Goal: Transaction & Acquisition: Purchase product/service

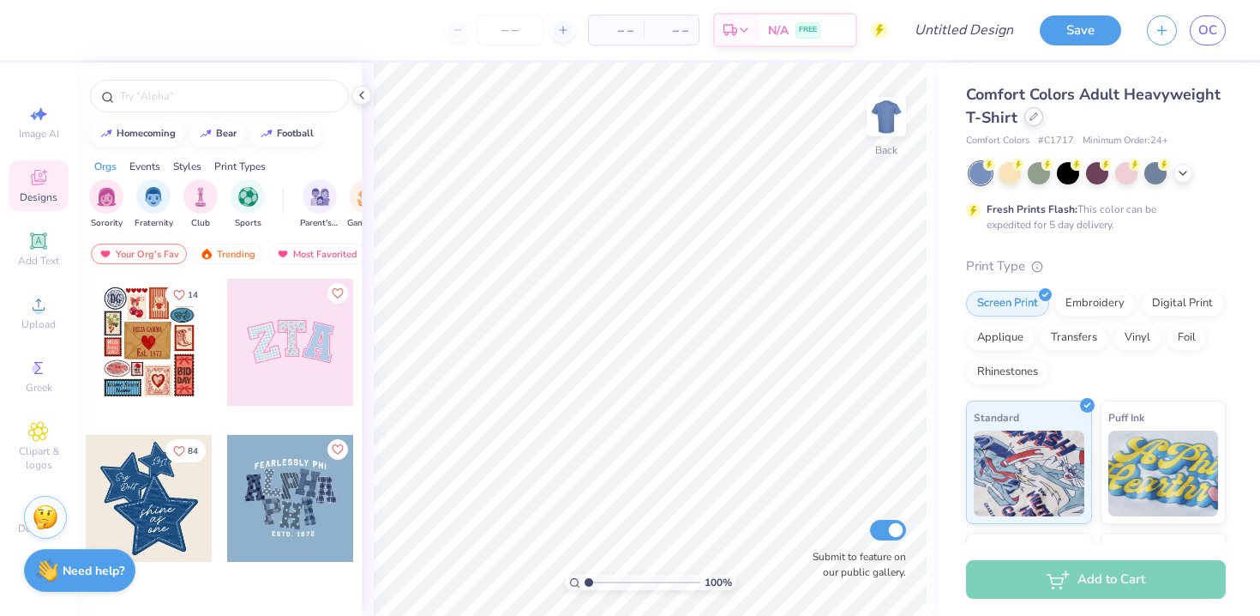
click at [1028, 123] on div at bounding box center [1033, 116] width 19 height 19
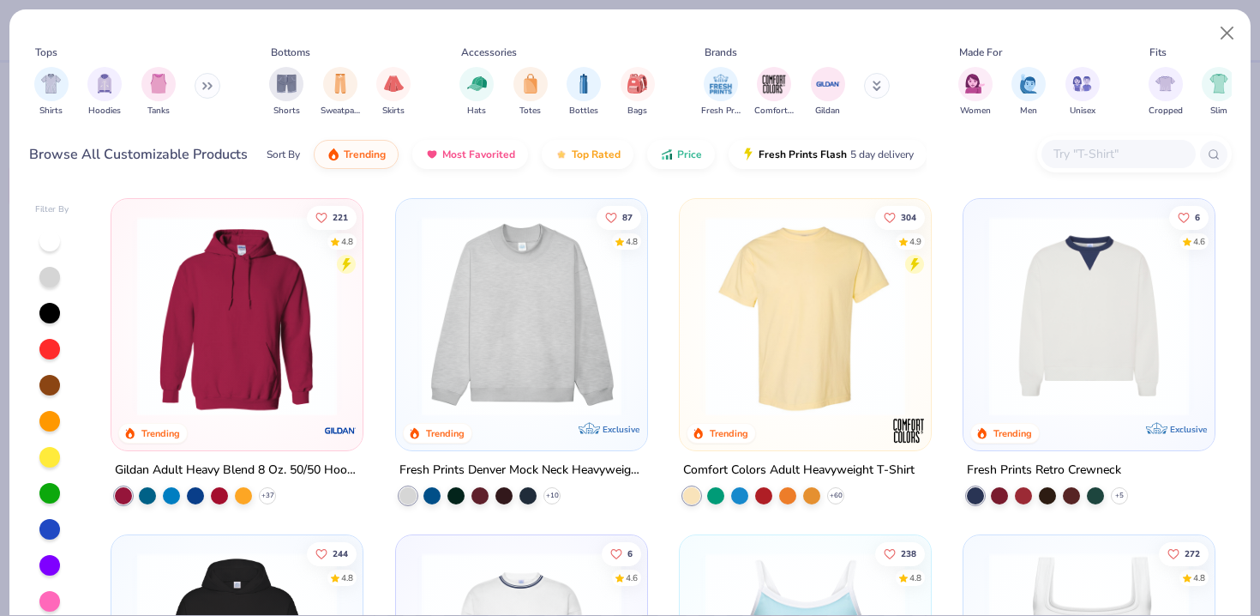
click at [219, 83] on button at bounding box center [208, 86] width 26 height 26
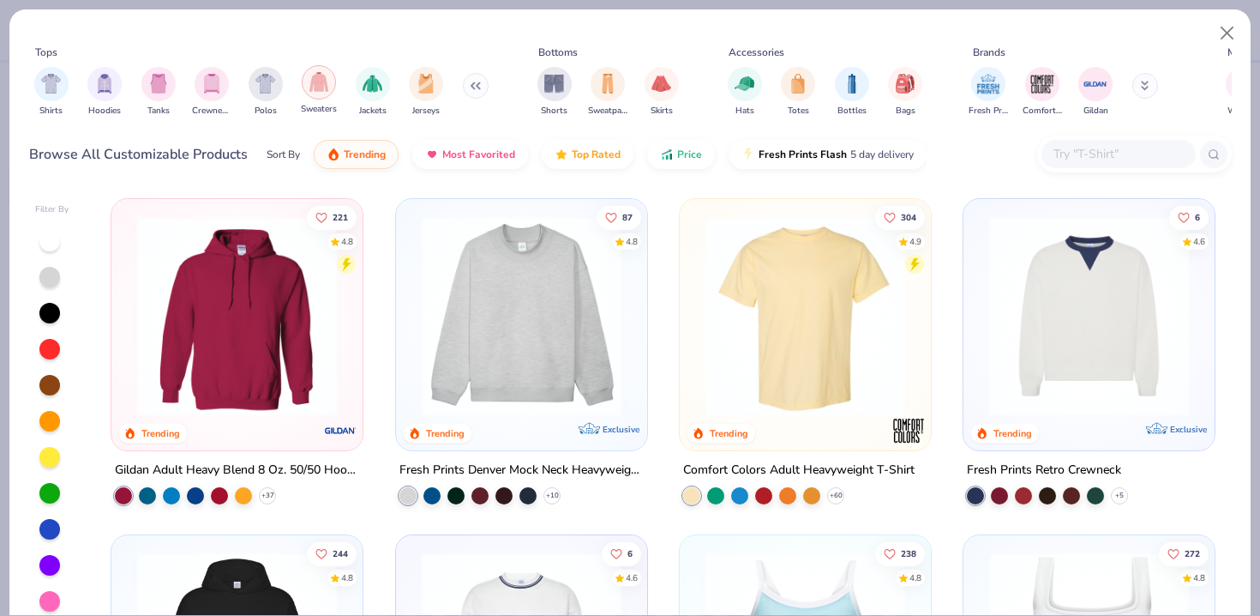
click at [315, 98] on div "filter for Sweaters" at bounding box center [319, 82] width 34 height 34
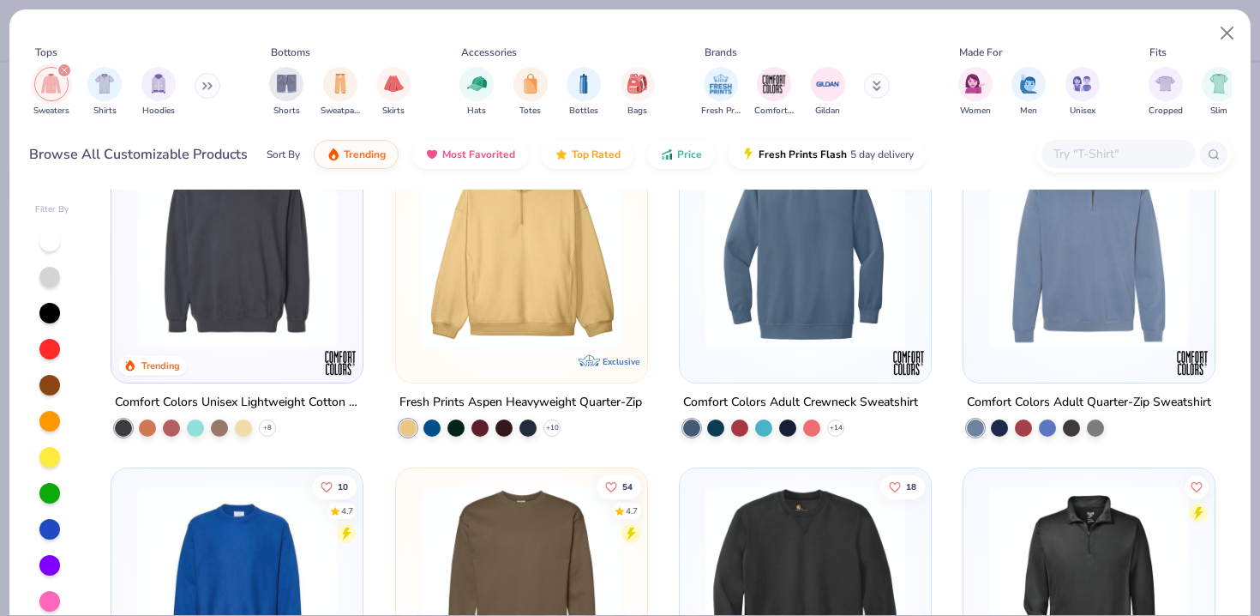
scroll to position [410, 0]
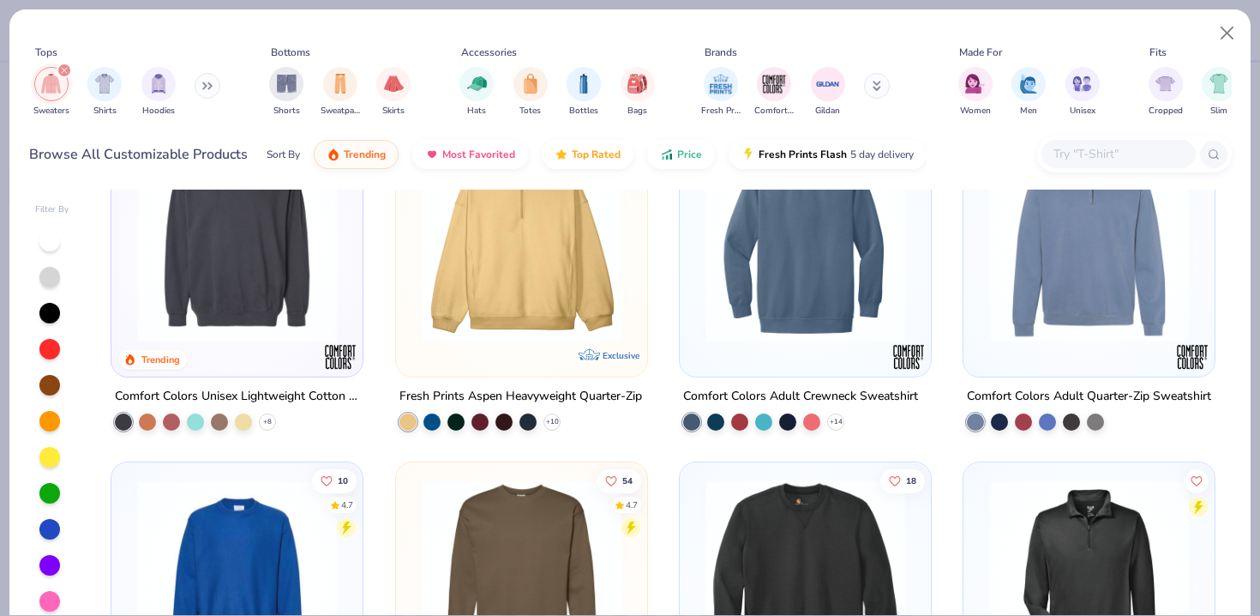
click at [556, 318] on img at bounding box center [521, 242] width 217 height 200
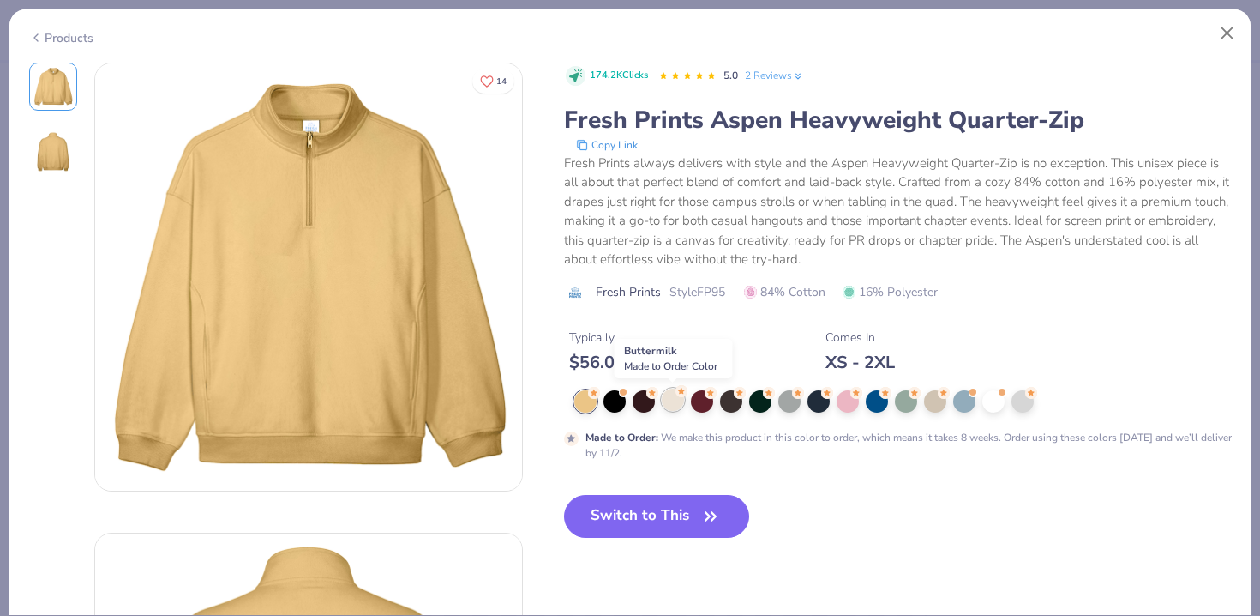
click at [669, 405] on div at bounding box center [673, 399] width 22 height 22
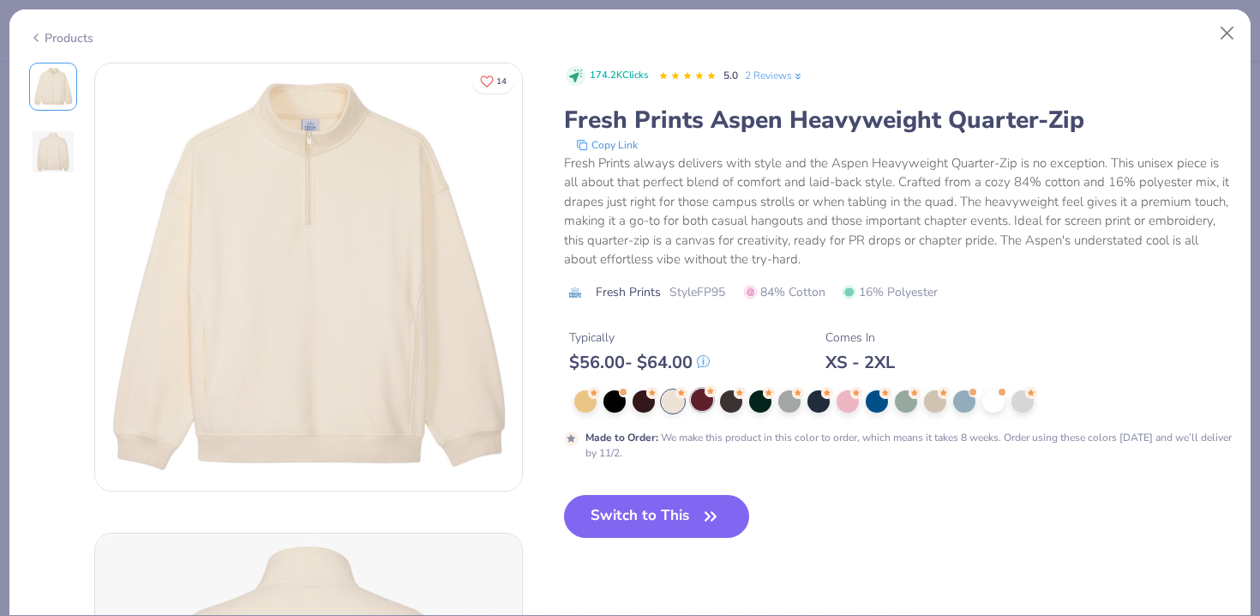
click at [702, 393] on div at bounding box center [702, 399] width 22 height 22
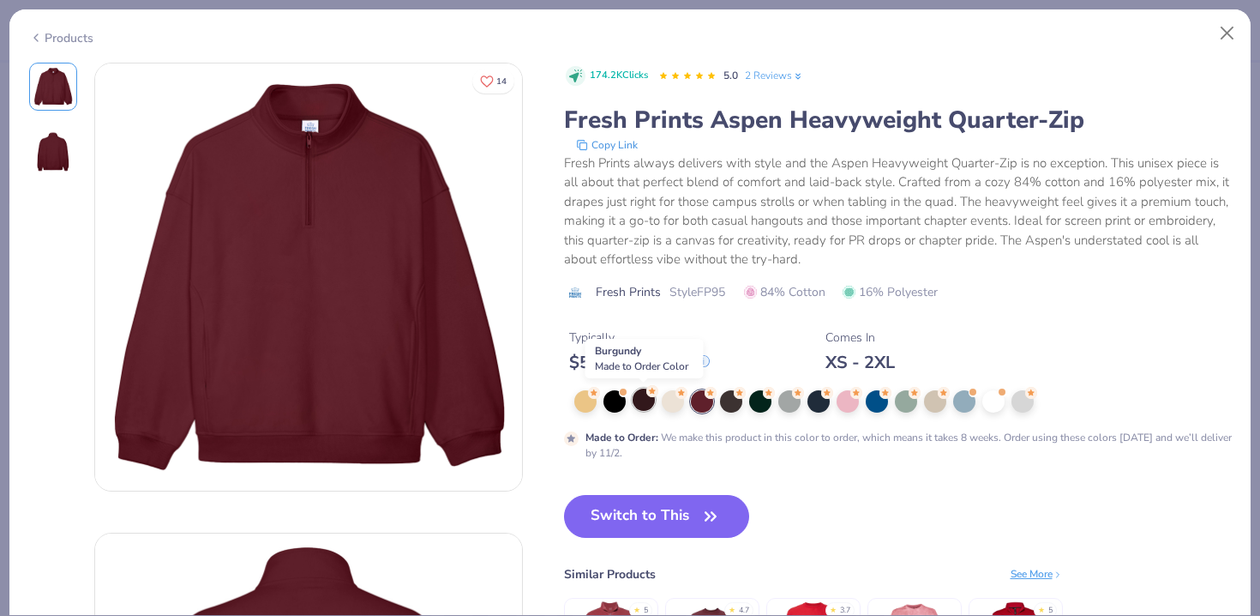
click at [644, 405] on div at bounding box center [644, 399] width 22 height 22
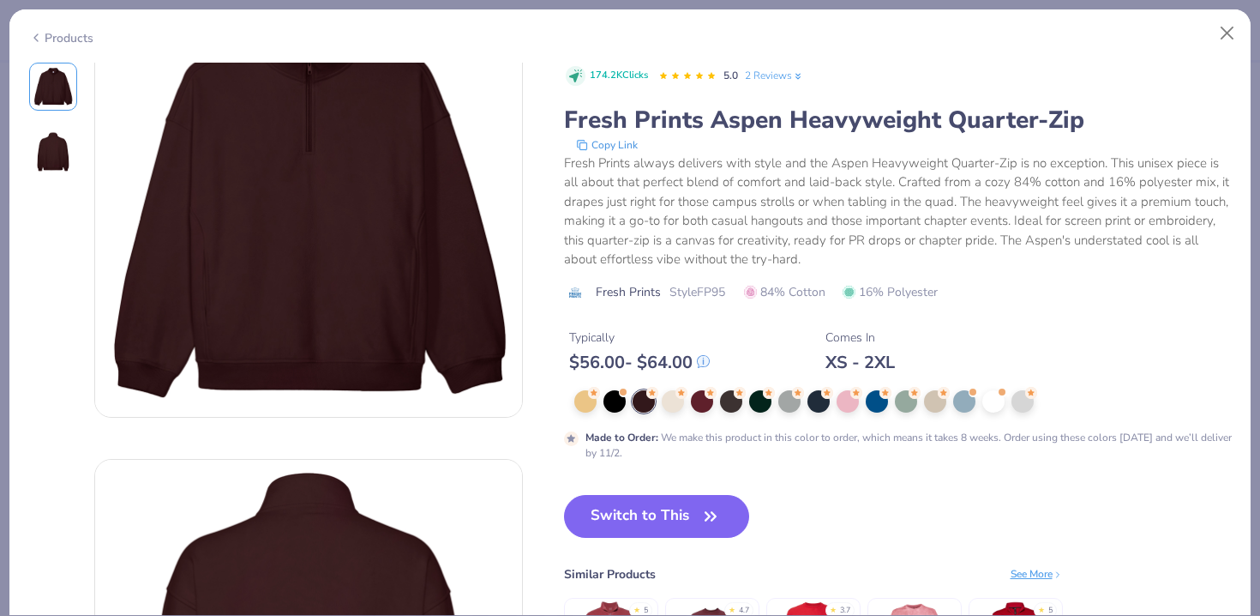
scroll to position [75, 0]
click at [850, 417] on div "Made to Order : We make this product in this color to order, which means it tak…" at bounding box center [898, 425] width 668 height 70
click at [850, 404] on div at bounding box center [848, 399] width 22 height 22
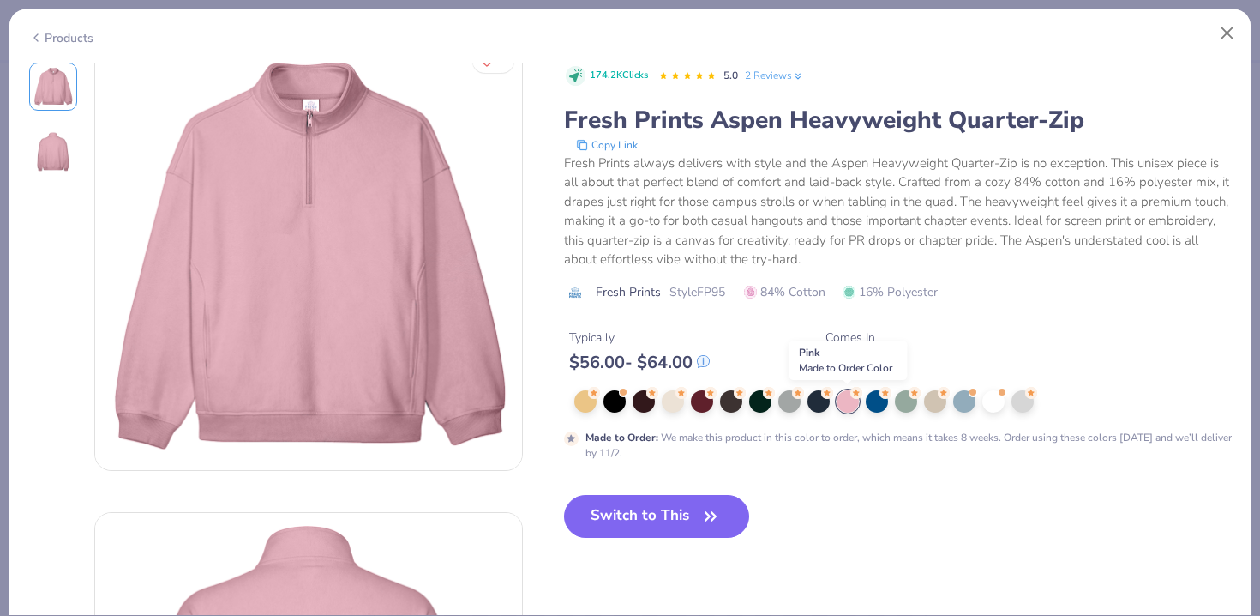
scroll to position [19, 0]
click at [788, 411] on div at bounding box center [789, 399] width 22 height 22
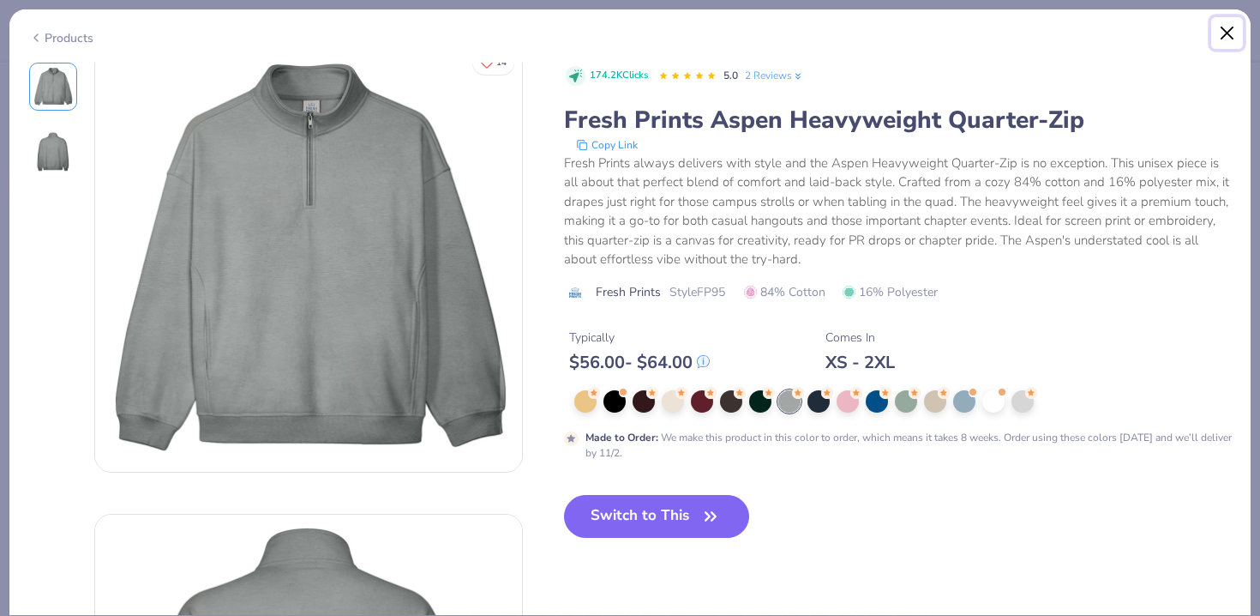
click at [1228, 21] on button "Close" at bounding box center [1227, 33] width 33 height 33
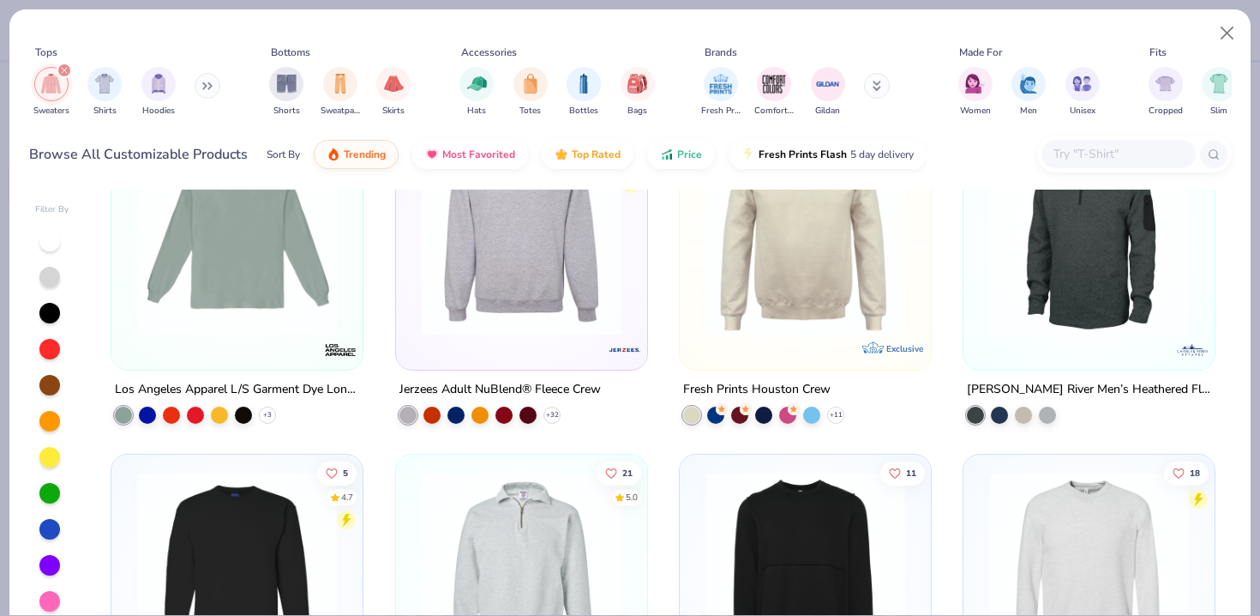
scroll to position [1551, 0]
